Goal: Information Seeking & Learning: Stay updated

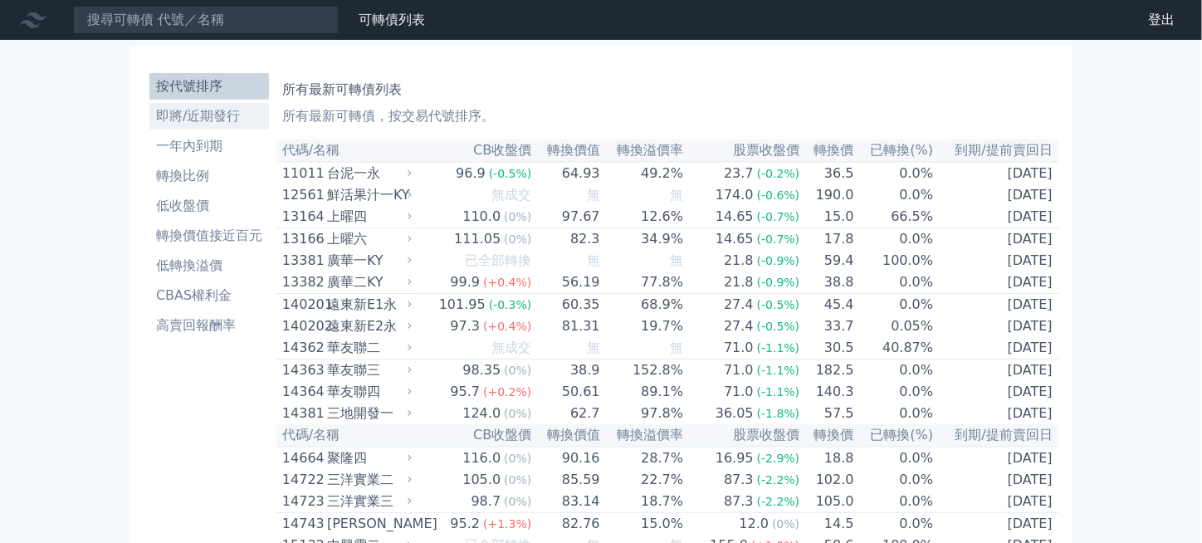
click at [229, 113] on li "即將/近期發行" at bounding box center [208, 116] width 119 height 20
click at [232, 107] on li "即將/近期發行" at bounding box center [208, 116] width 119 height 20
click at [195, 120] on li "即將/近期發行" at bounding box center [208, 116] width 119 height 20
click at [213, 315] on li "高賣回報酬率" at bounding box center [208, 325] width 119 height 20
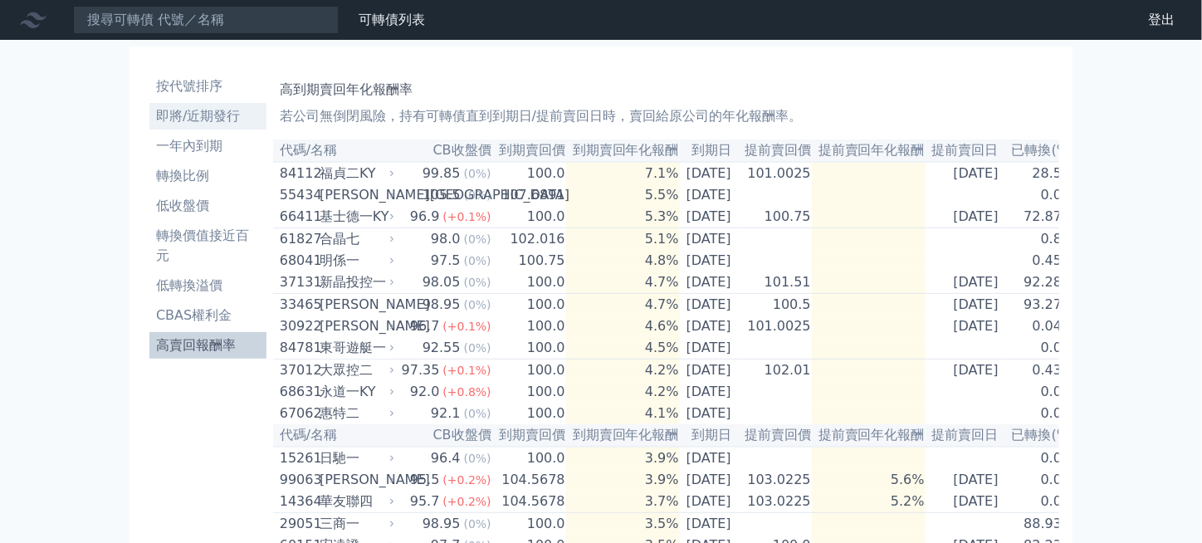
click at [187, 117] on li "即將/近期發行" at bounding box center [207, 116] width 117 height 20
